Goal: Transaction & Acquisition: Purchase product/service

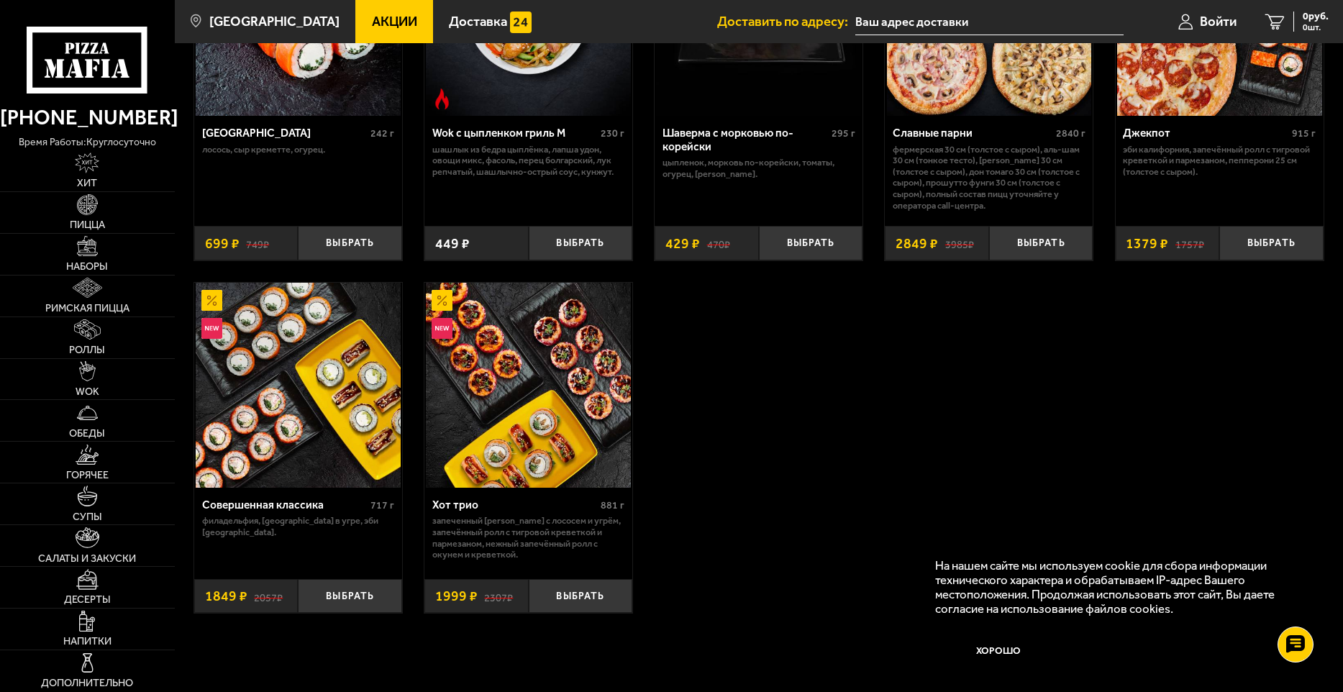
scroll to position [1007, 0]
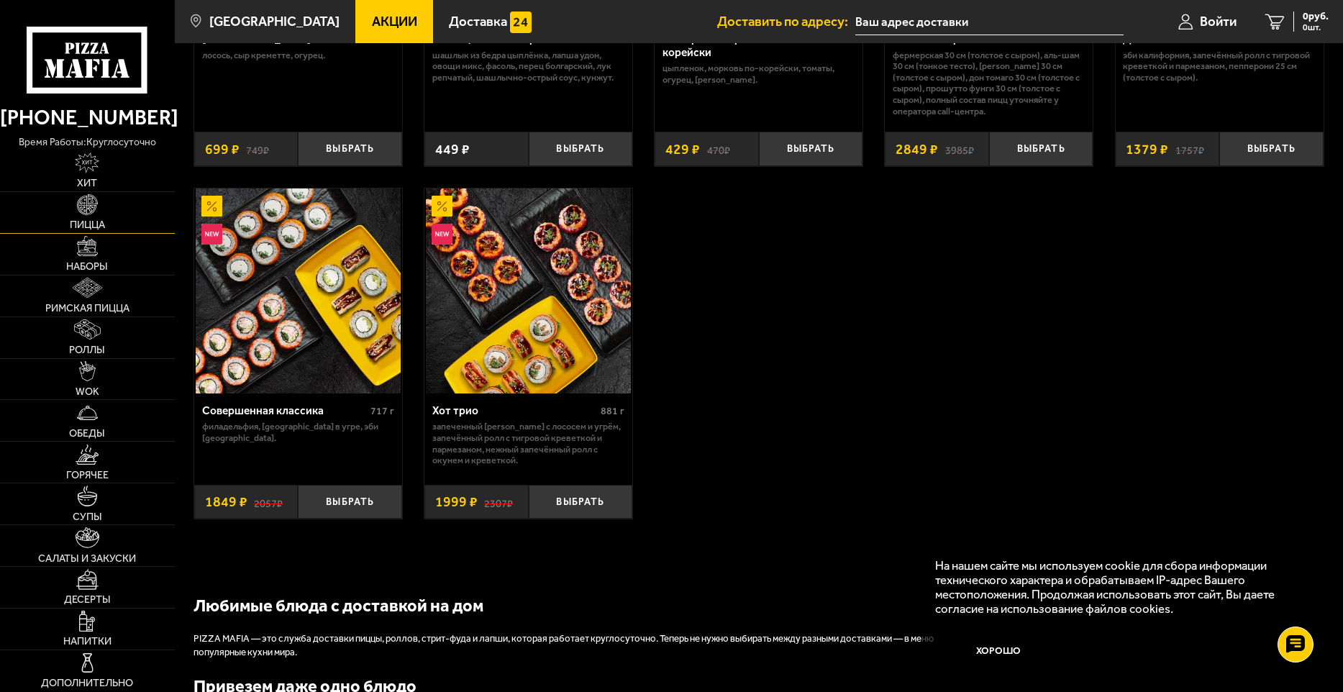
click at [83, 217] on link "Пицца" at bounding box center [87, 212] width 175 height 41
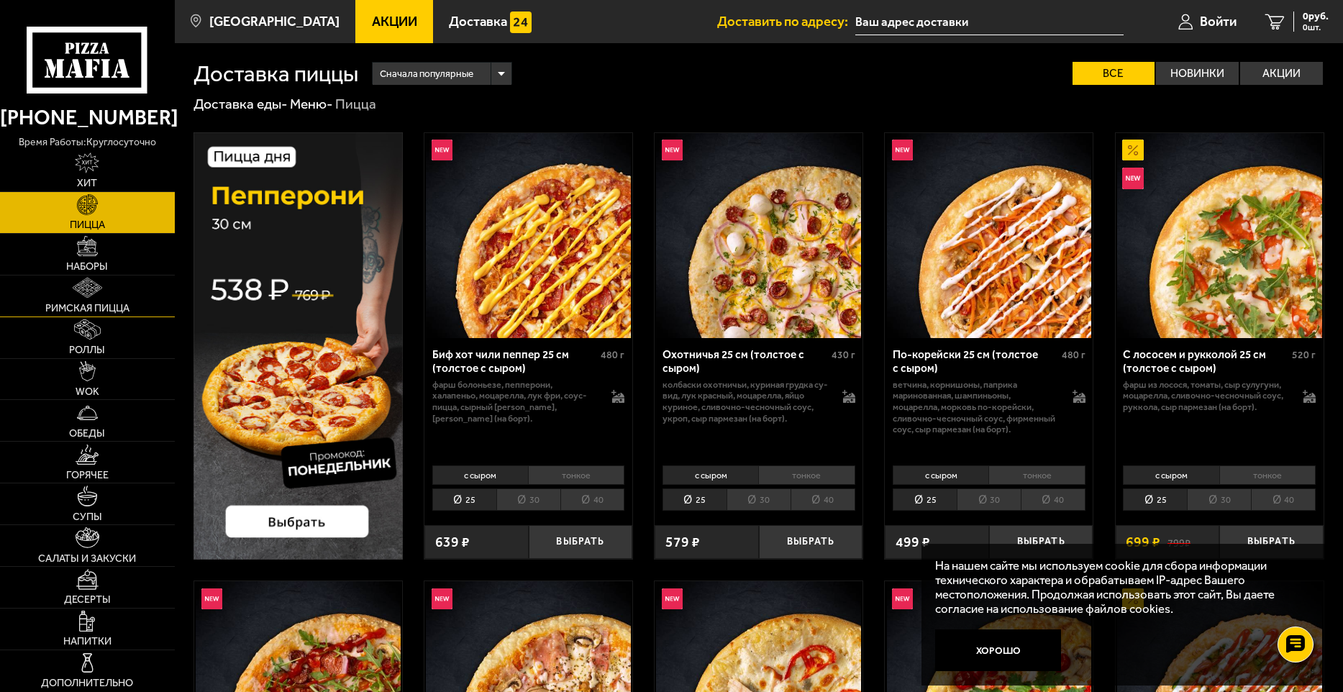
click at [85, 278] on img at bounding box center [87, 288] width 29 height 20
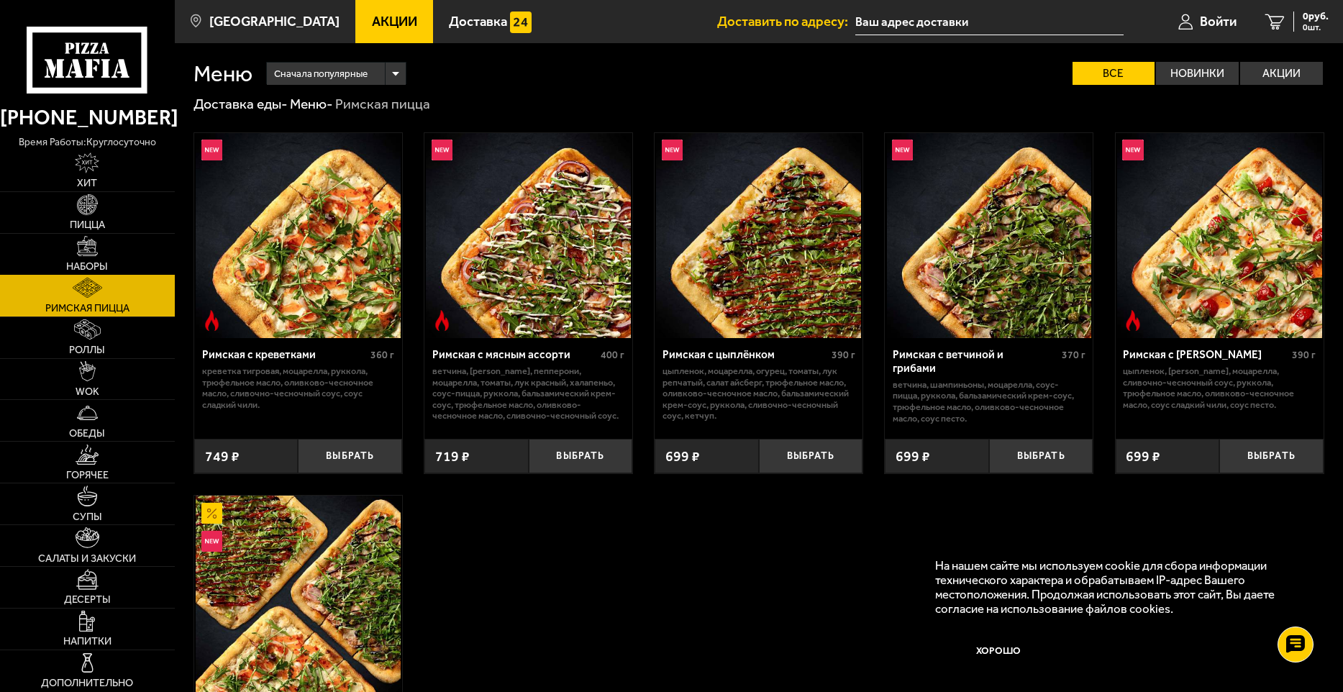
click at [80, 255] on img at bounding box center [87, 246] width 20 height 20
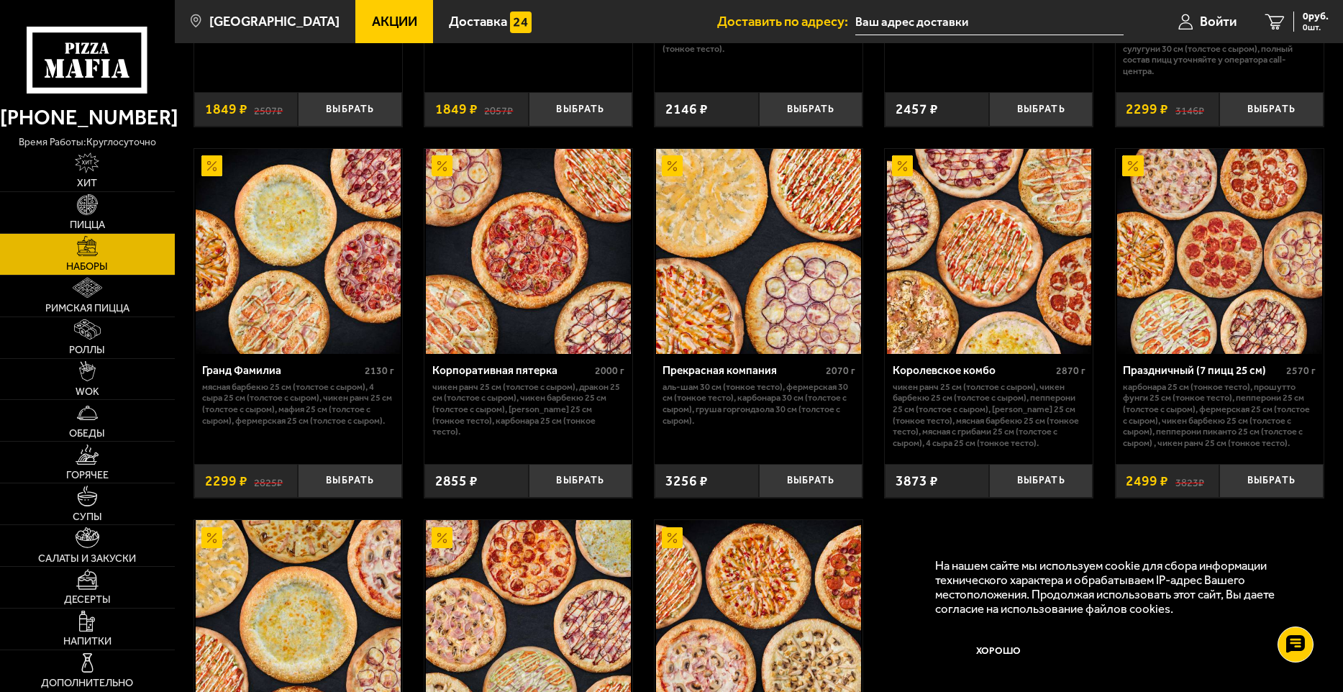
scroll to position [2134, 0]
